Goal: Task Accomplishment & Management: Manage account settings

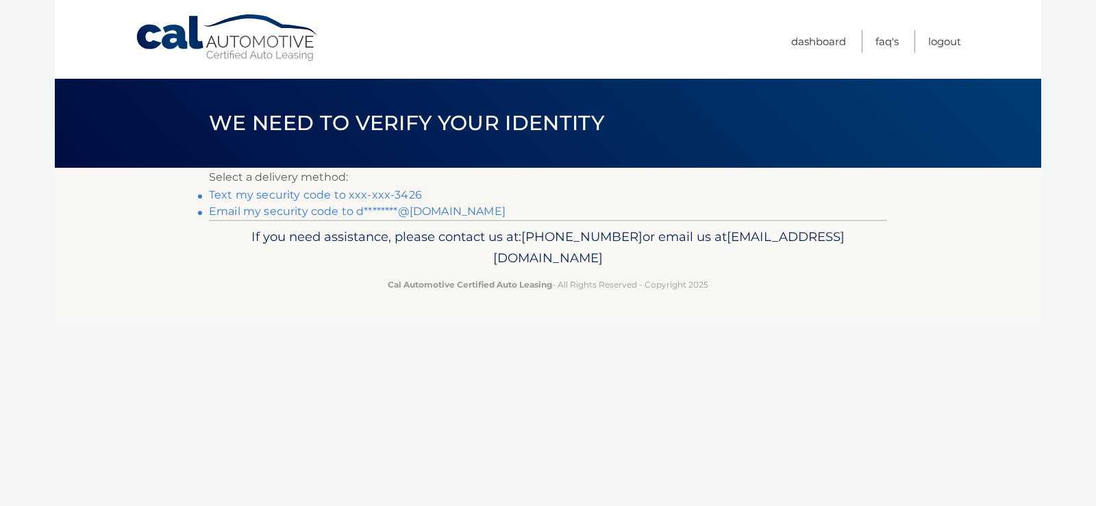
click at [367, 195] on link "Text my security code to xxx-xxx-3426" at bounding box center [315, 194] width 213 height 13
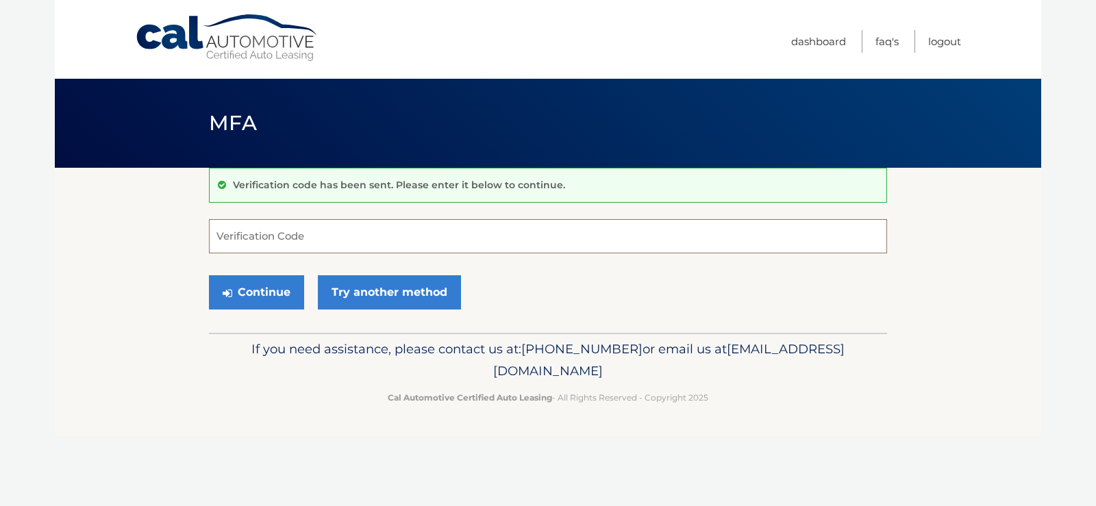
click at [325, 239] on input "Verification Code" at bounding box center [548, 236] width 678 height 34
type input "978274"
click at [251, 288] on button "Continue" at bounding box center [256, 292] width 95 height 34
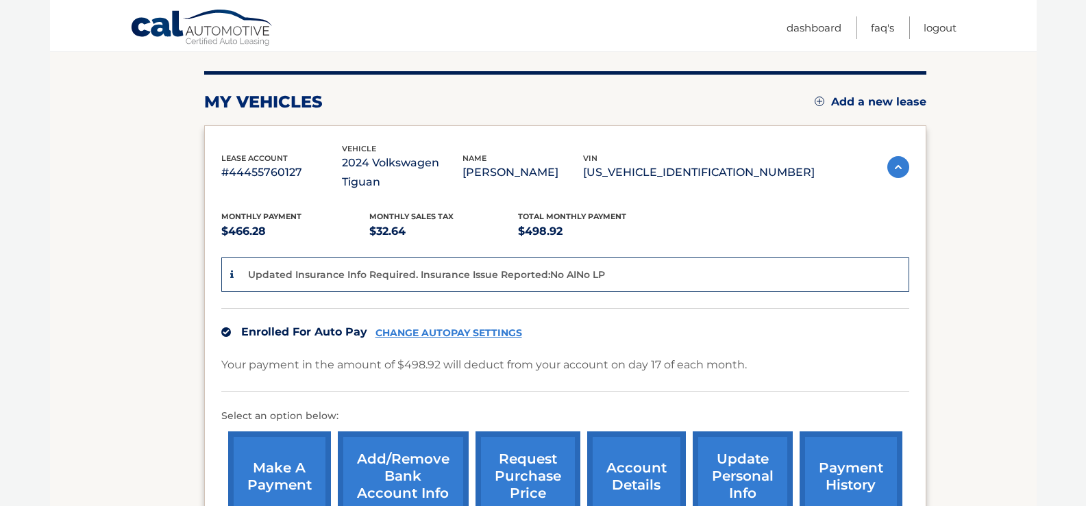
scroll to position [157, 0]
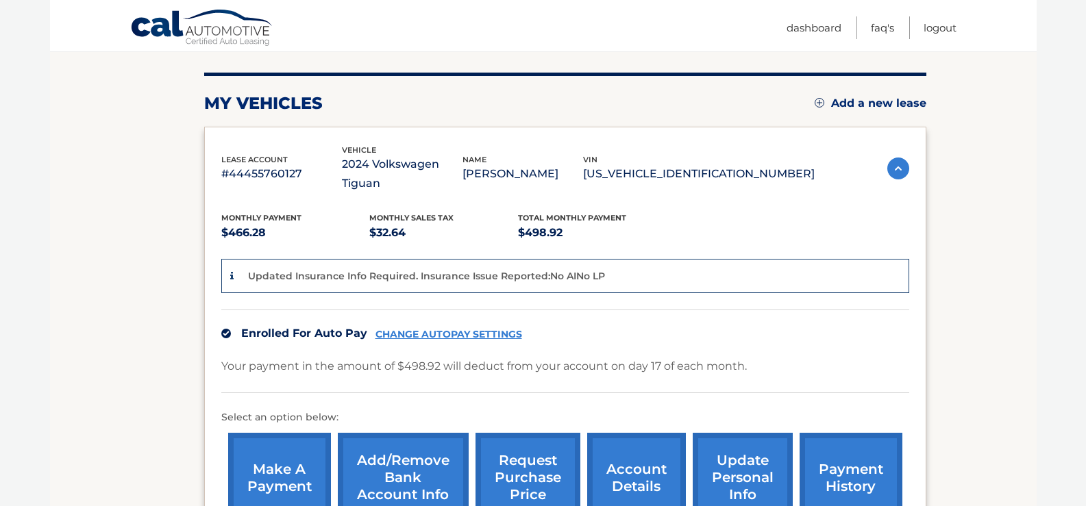
click at [470, 329] on link "CHANGE AUTOPAY SETTINGS" at bounding box center [448, 335] width 147 height 12
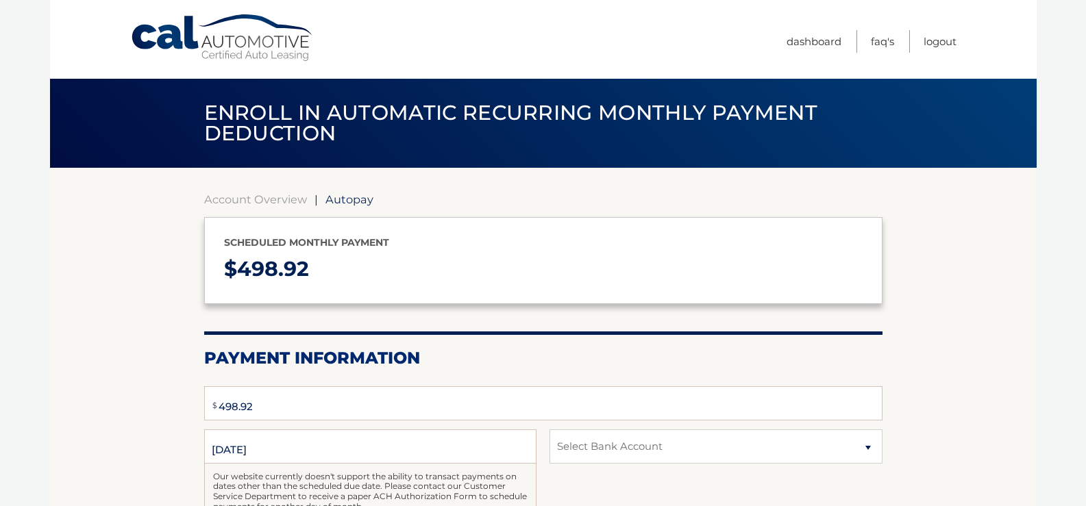
select select "NmRmM2FkZGEtZTYwOS00Zjc4LTk5ZTAtYzEzYTljYzJkMGJm"
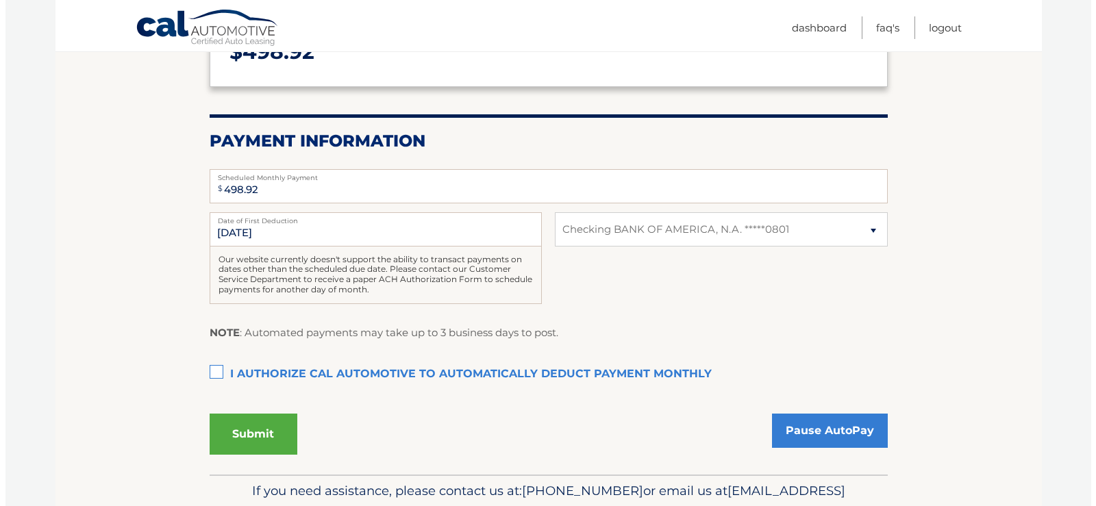
scroll to position [218, 0]
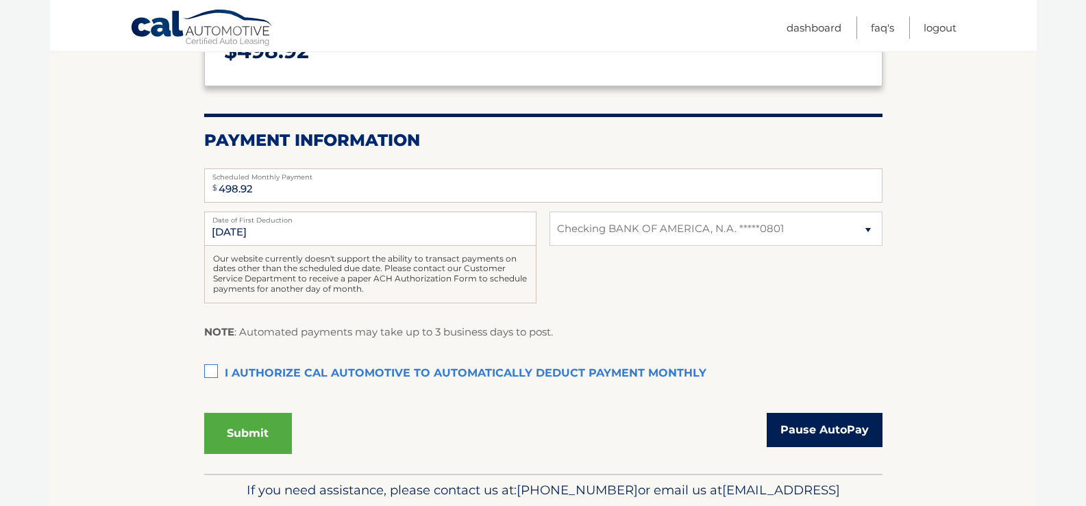
click at [800, 426] on link "Pause AutoPay" at bounding box center [824, 430] width 116 height 34
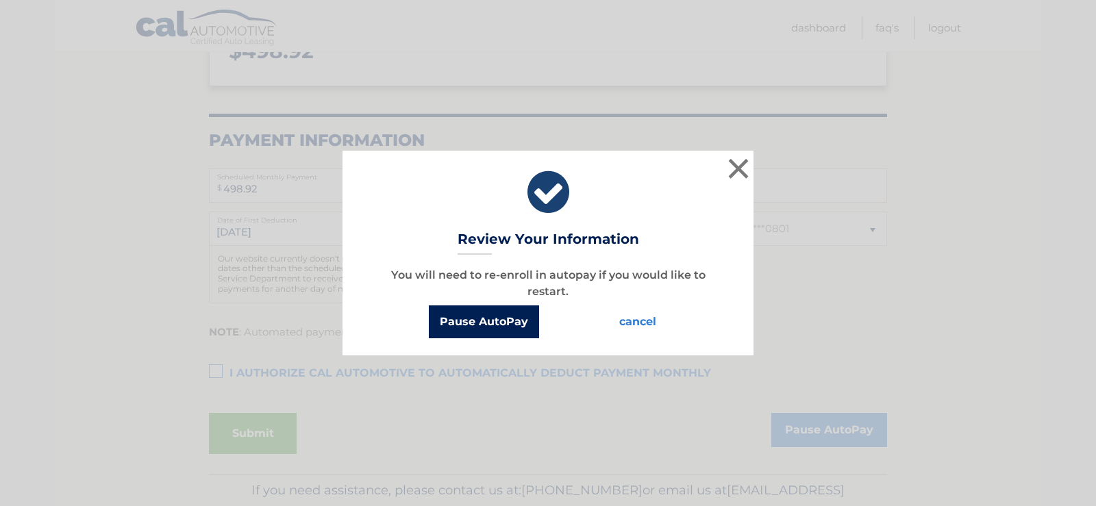
click at [497, 320] on button "Pause AutoPay" at bounding box center [484, 321] width 110 height 33
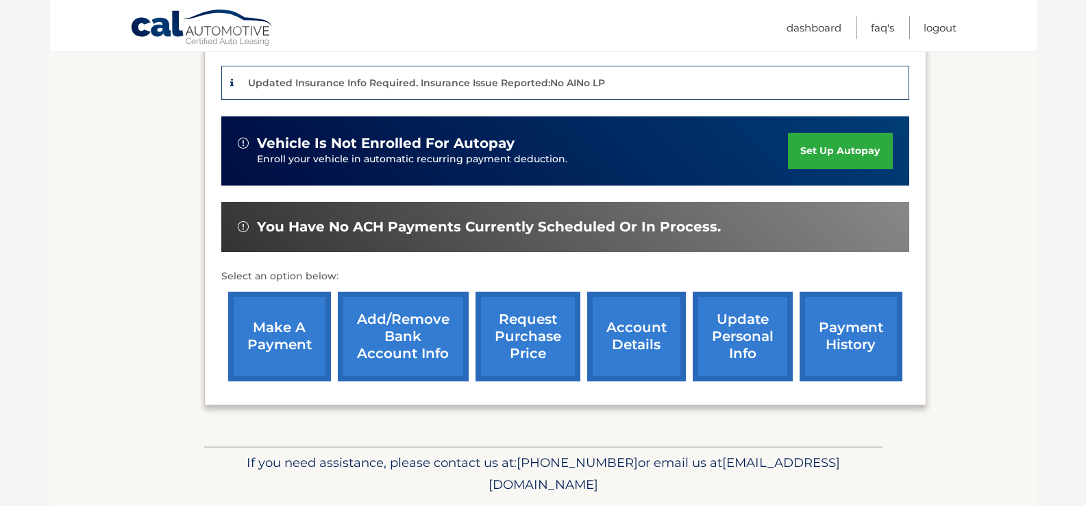
scroll to position [359, 0]
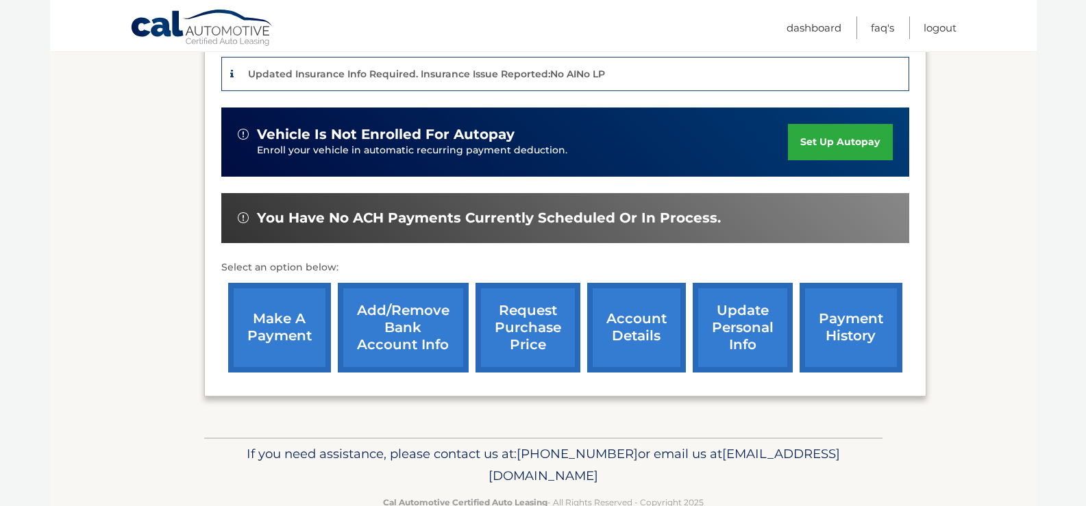
click at [393, 320] on link "Add/Remove bank account info" at bounding box center [403, 328] width 131 height 90
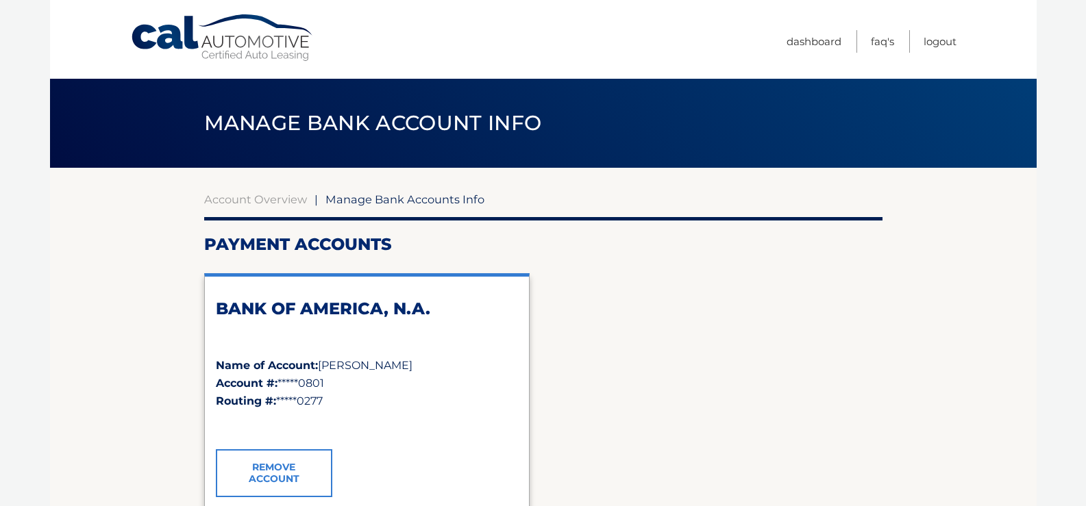
click at [263, 473] on link "Remove Account" at bounding box center [274, 473] width 116 height 48
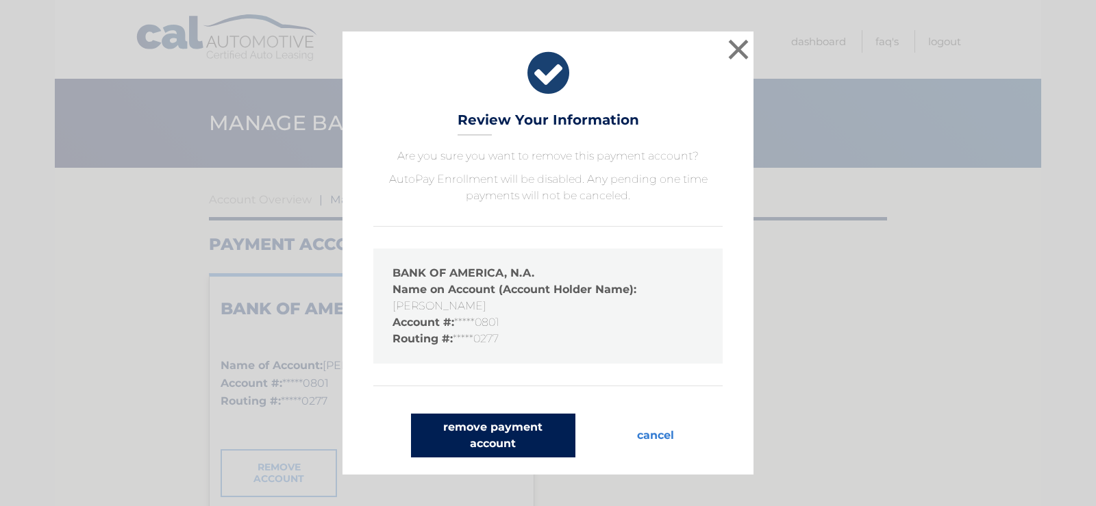
click at [459, 431] on button "remove payment account" at bounding box center [493, 436] width 164 height 44
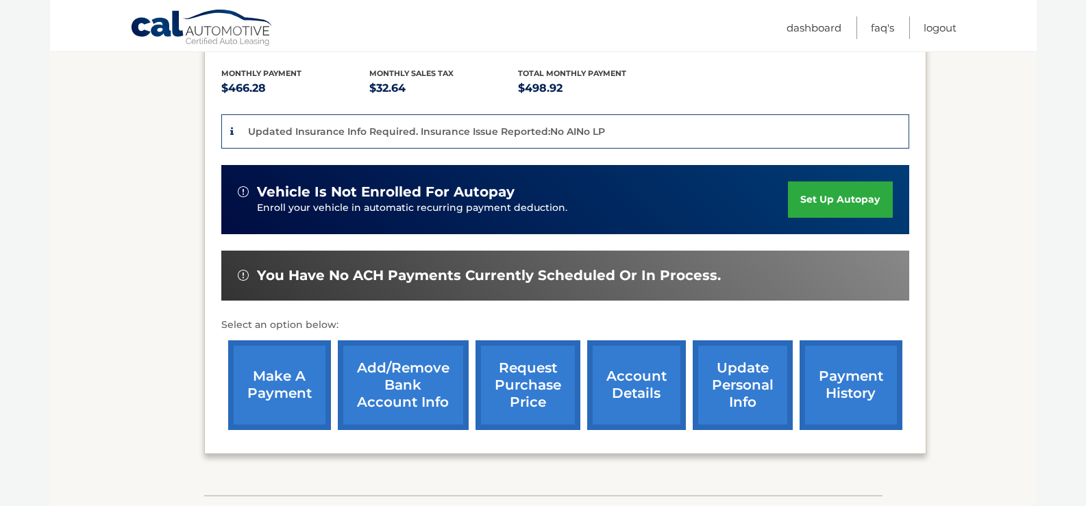
scroll to position [310, 0]
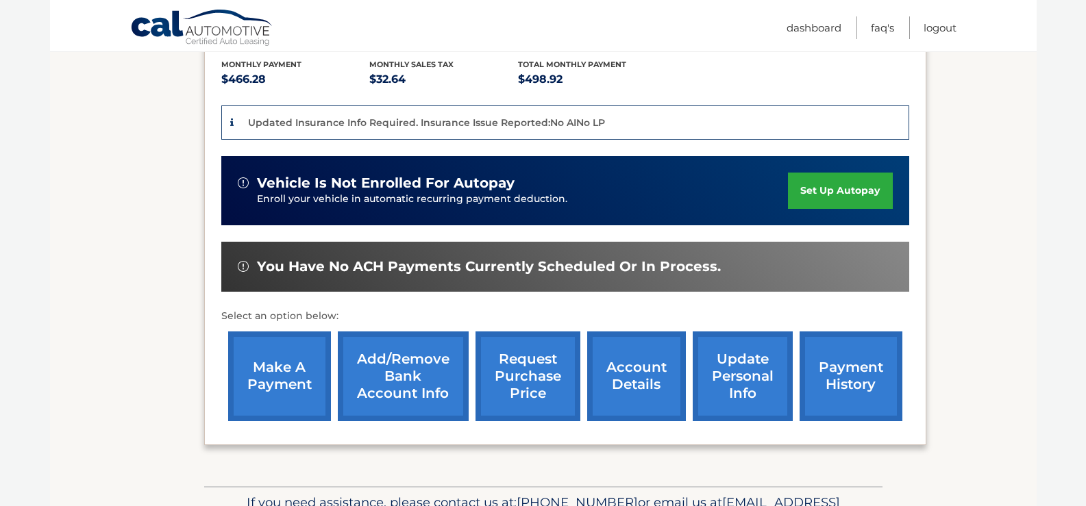
click at [842, 360] on link "payment history" at bounding box center [850, 376] width 103 height 90
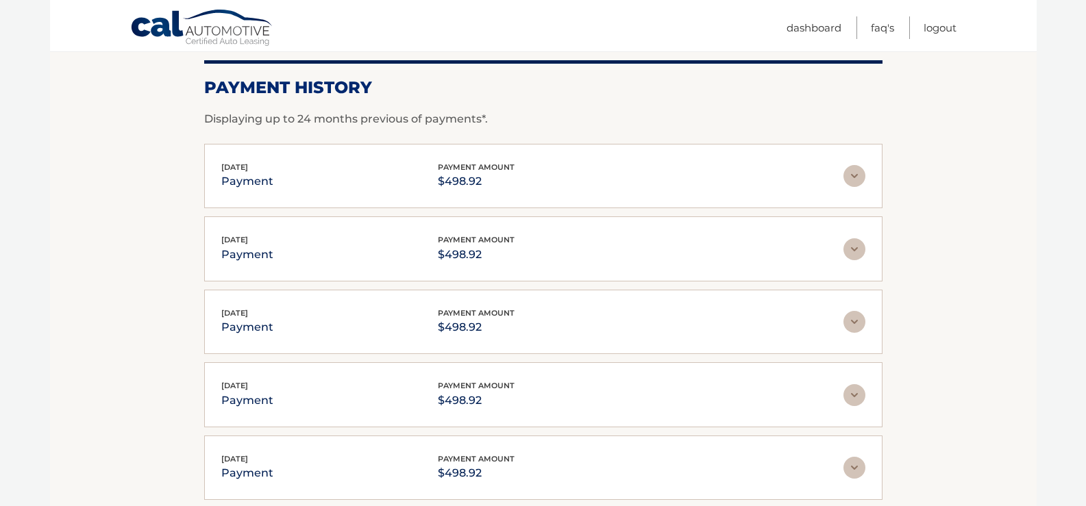
scroll to position [189, 0]
